Goal: Task Accomplishment & Management: Manage account settings

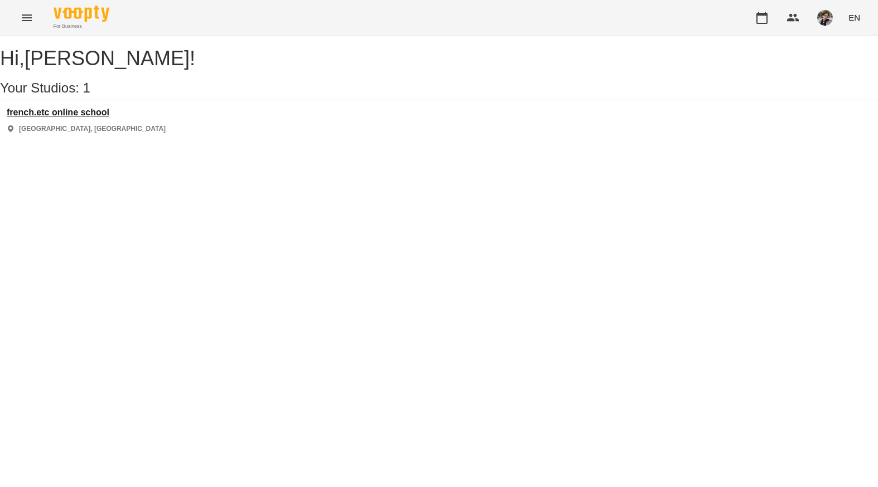
click at [103, 118] on h3 "french.etc online school" at bounding box center [86, 113] width 159 height 10
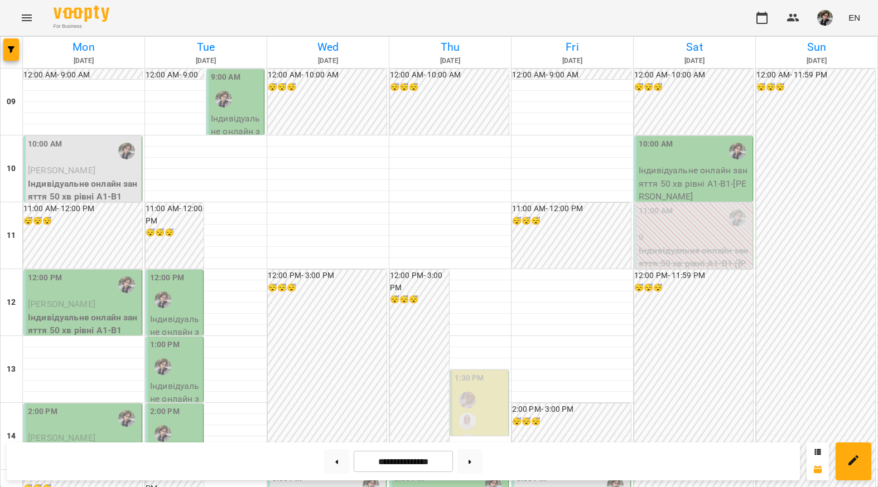
click at [68, 171] on span "[PERSON_NAME]" at bounding box center [61, 170] width 67 height 11
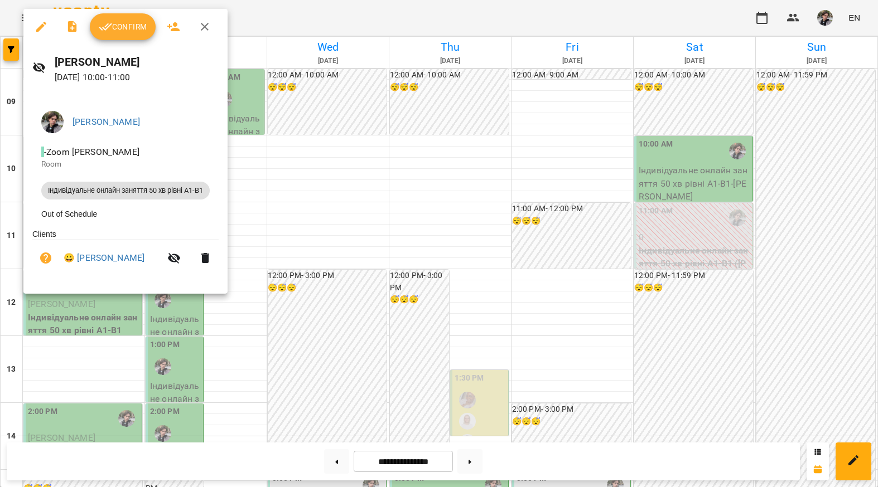
click at [124, 14] on button "Confirm" at bounding box center [123, 26] width 66 height 27
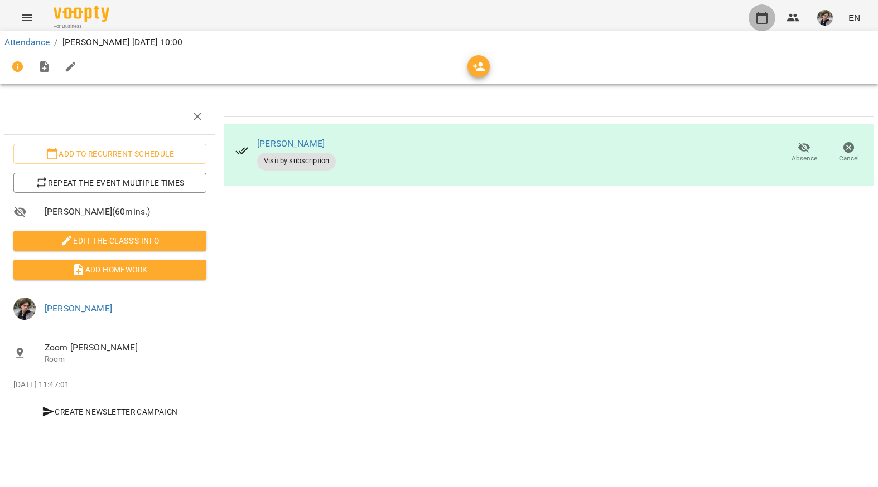
click at [757, 20] on icon "button" at bounding box center [761, 17] width 13 height 13
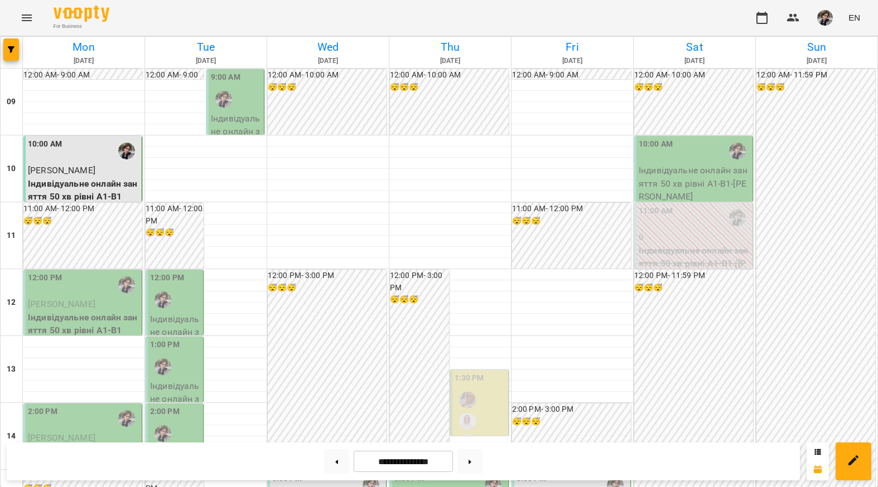
scroll to position [68, 0]
click at [74, 311] on p "Індивідуальне онлайн заняття 50 хв рівні А1-В1" at bounding box center [84, 324] width 112 height 26
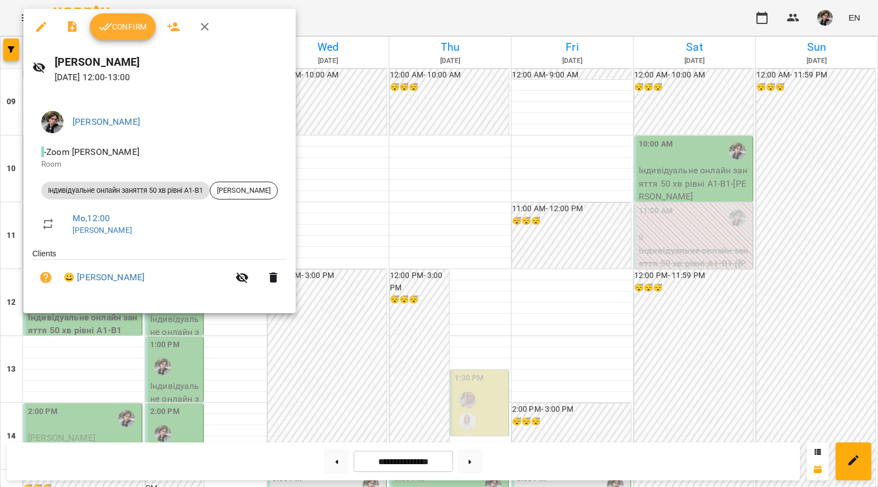
click at [123, 32] on span "Confirm" at bounding box center [123, 26] width 48 height 13
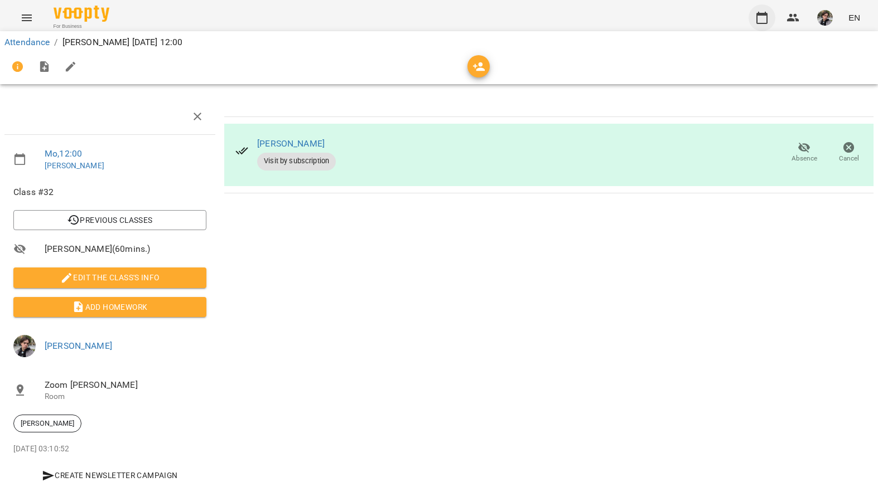
click at [763, 15] on icon "button" at bounding box center [761, 18] width 11 height 12
